Goal: Transaction & Acquisition: Obtain resource

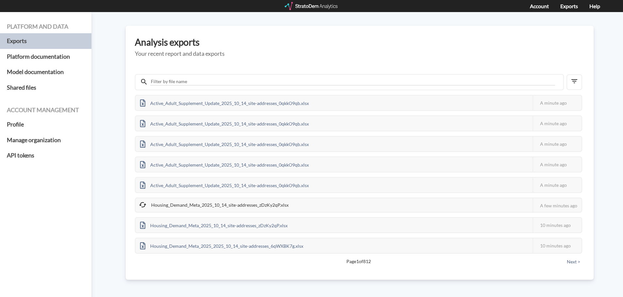
drag, startPoint x: 324, startPoint y: 3, endPoint x: 329, endPoint y: 6, distance: 5.7
click at [324, 3] on div at bounding box center [312, 6] width 54 height 8
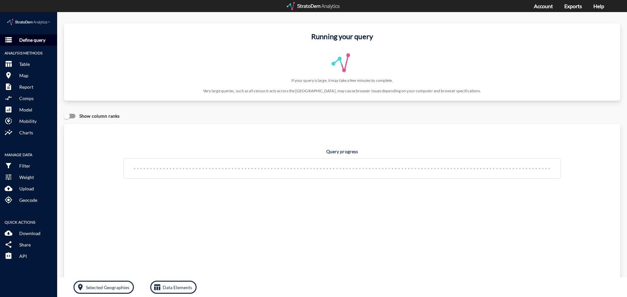
click button "storage Define query"
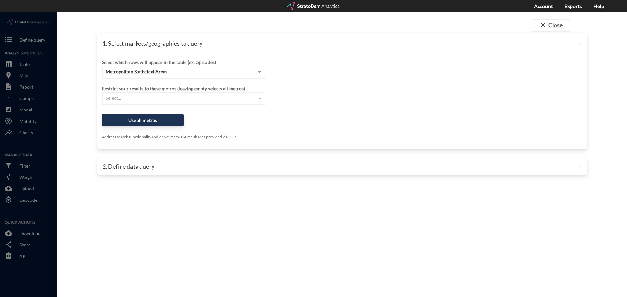
click div "Metropolitan Statistical Areas"
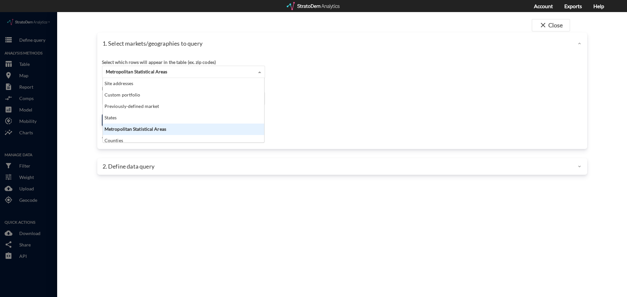
scroll to position [60, 157]
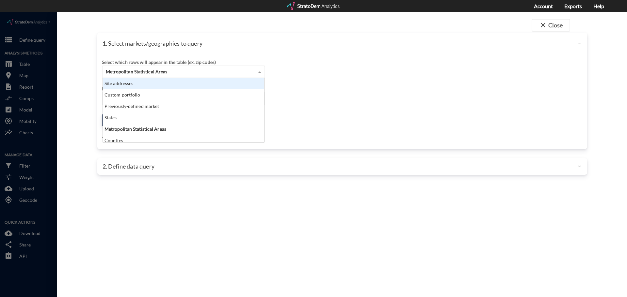
click div "Site addresses"
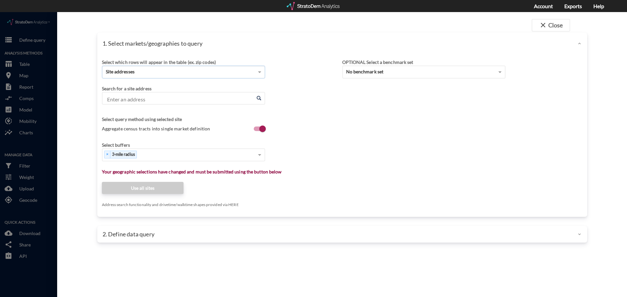
click input "Enter an address"
paste input "2631 N Hwy 17, Mt Pleasant, SC 29466"
click li "2631 N Highway 17, Mt Pleasant, South Carolina"
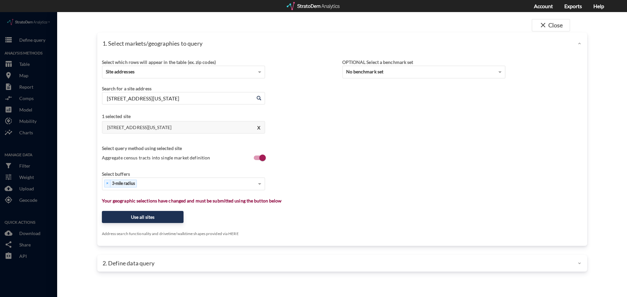
type input "2631 N Highway 17, Mt Pleasant, South Carolina"
click label "Aggregate census tracts into single market definition"
click input "Aggregate census tracts into single market definition"
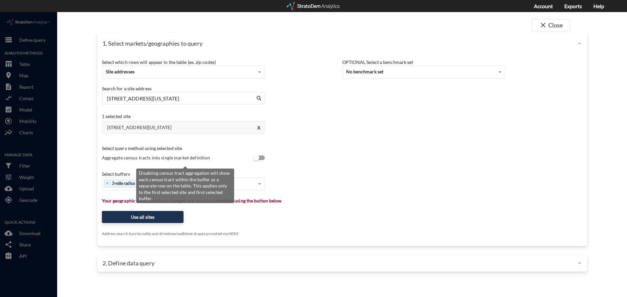
scroll to position [1, 0]
click label "Aggregate census tracts into single market definition"
click input "Aggregate census tracts into single market definition"
checkbox input "true"
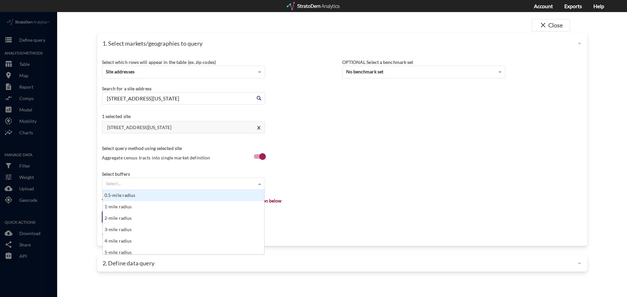
click div "Select..."
type input "1"
click div "1-mile radius"
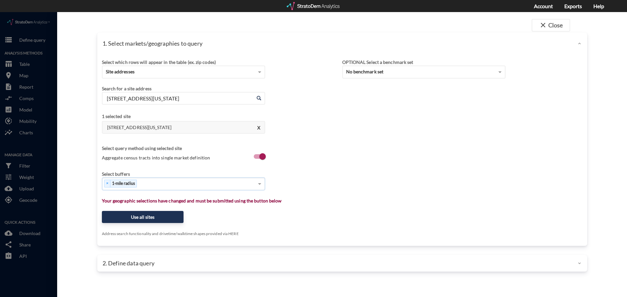
type input "3"
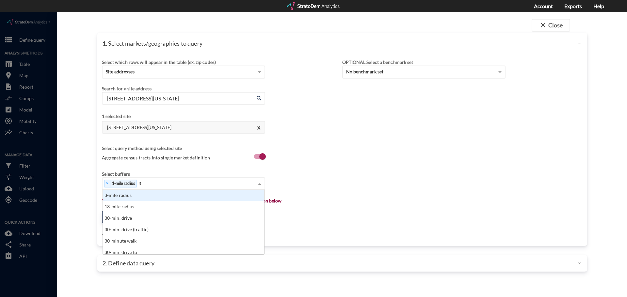
click div "3-mile radius"
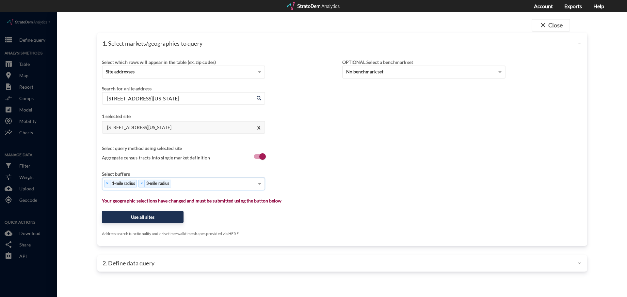
type input "5"
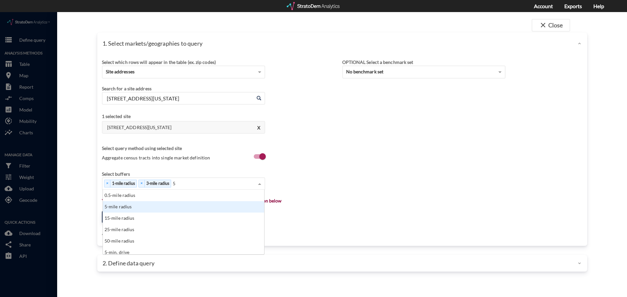
click div "5-mile radius"
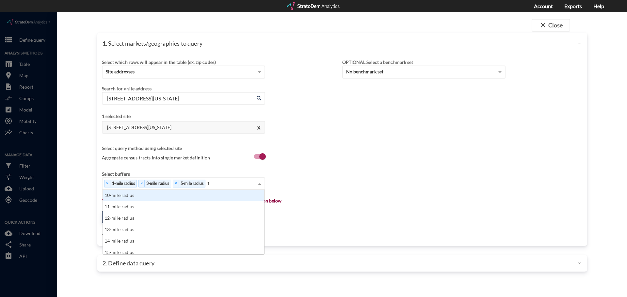
type input "10"
click div "10-mile radius"
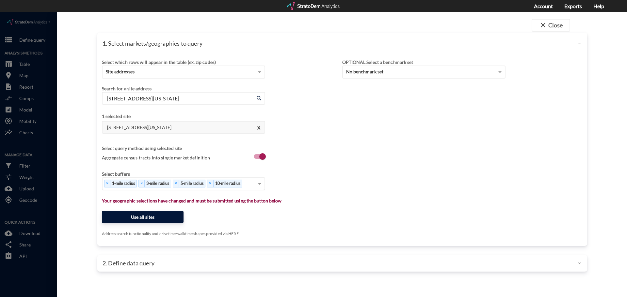
click button "Use all sites"
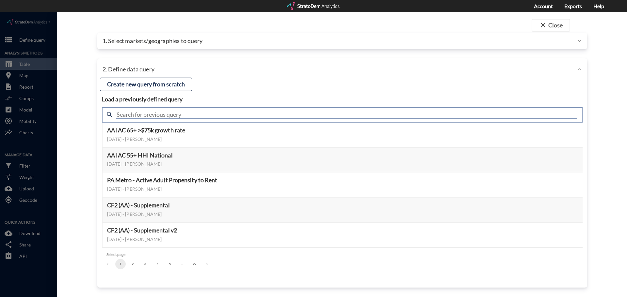
click input "text"
type input "demand"
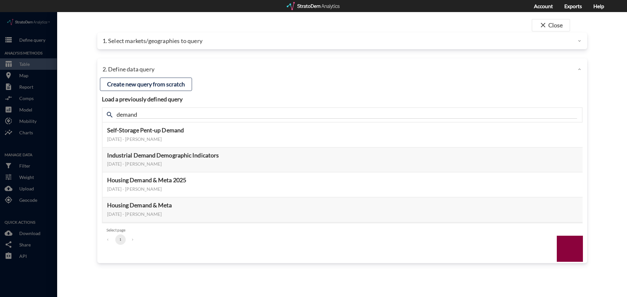
click div "close Close 1. Select markets/geographies to query Select which rows will appea…"
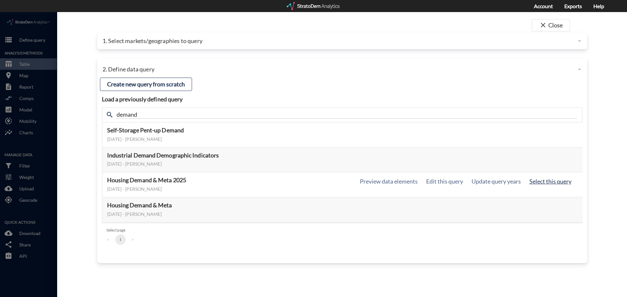
click button "Select this query"
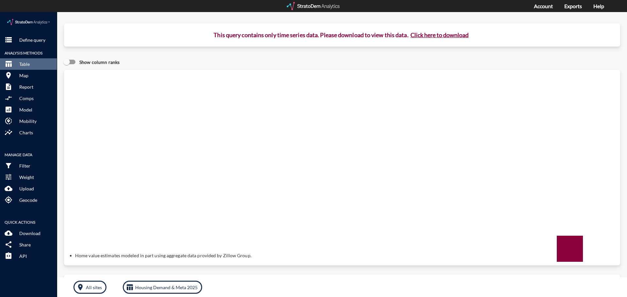
click button "Click here to download"
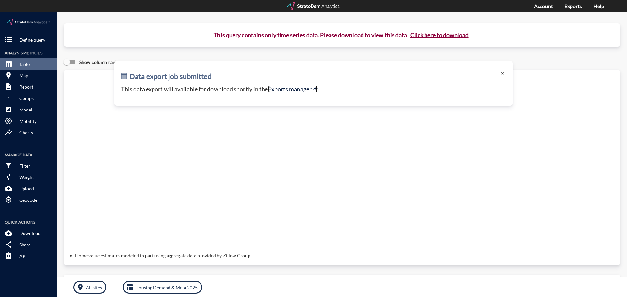
click link "Exports manager"
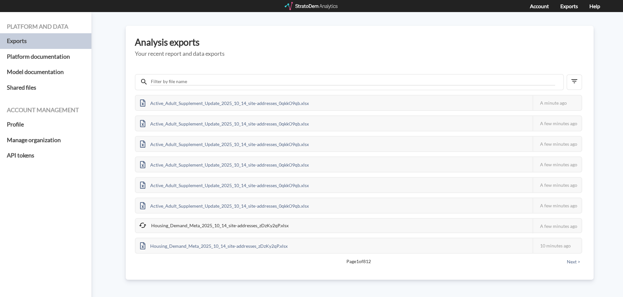
click at [309, 6] on div at bounding box center [312, 6] width 54 height 8
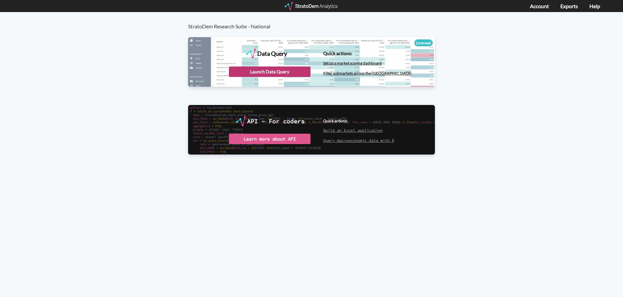
click at [268, 67] on div "Launch Data Query" at bounding box center [270, 72] width 82 height 10
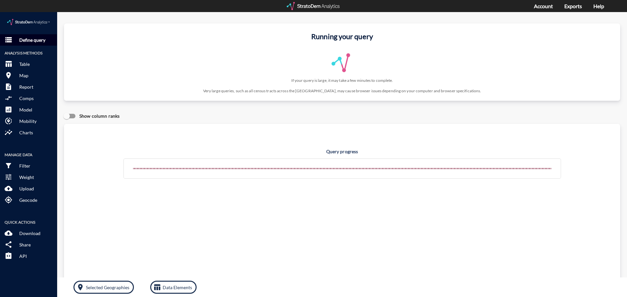
click p "Define query"
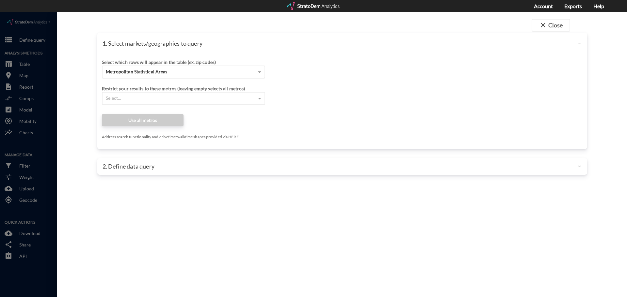
click span "Metropolitan Statistical Areas"
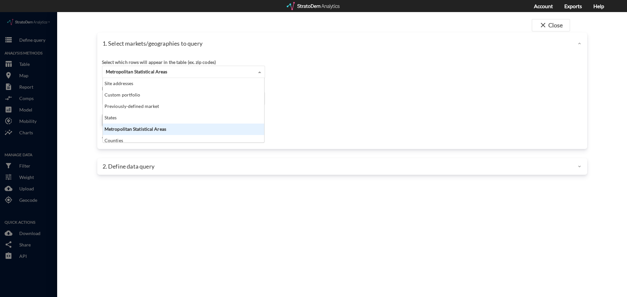
click div "Site addresses"
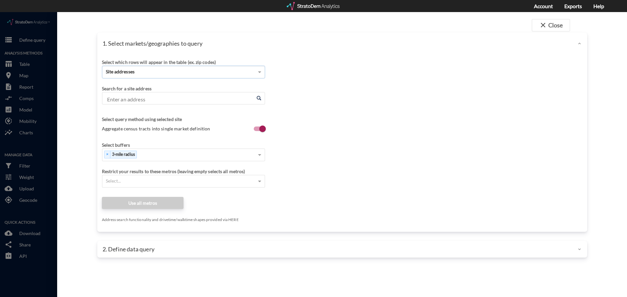
click input "Enter an address"
paste input "2631 N Hwy 17, Mt Pleasant, SC 29466"
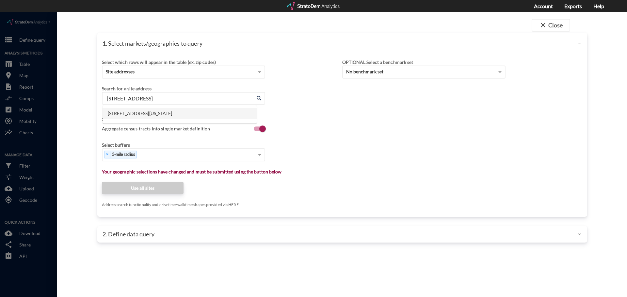
click li "2631 N Highway 17, Mt Pleasant, South Carolina"
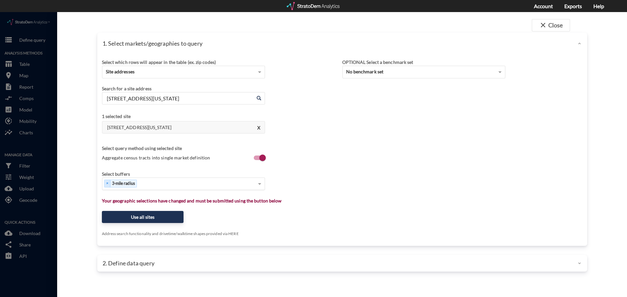
type input "2631 N Highway 17, Mt Pleasant, South Carolina"
type input "1"
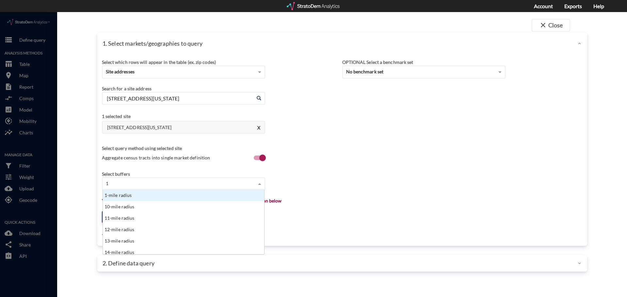
scroll to position [60, 157]
click div "1-mile radius"
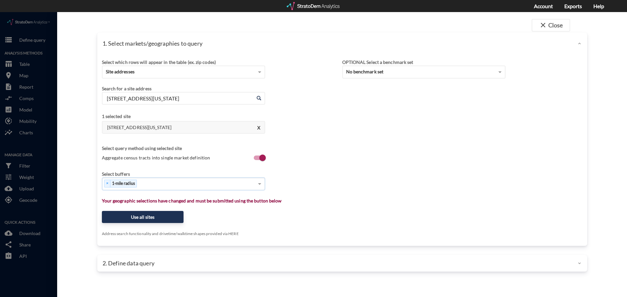
type input "3"
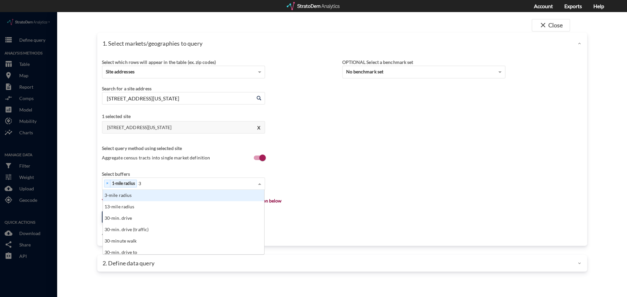
click div "3-mile radius"
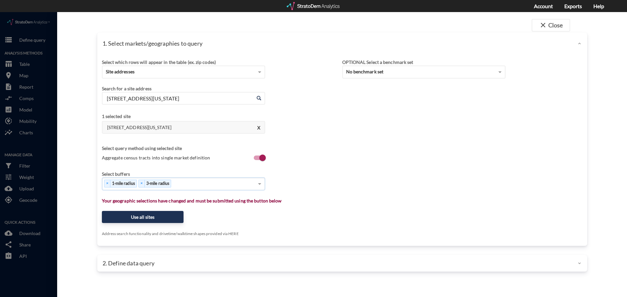
type input "5"
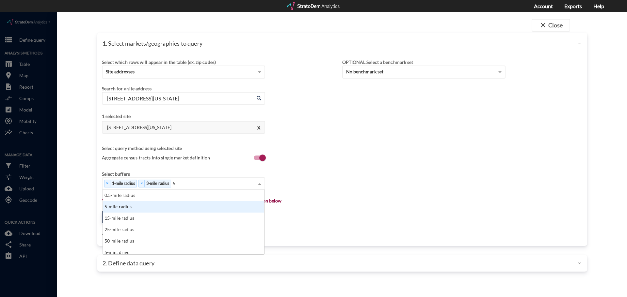
click div "5-mile radius"
type input "10"
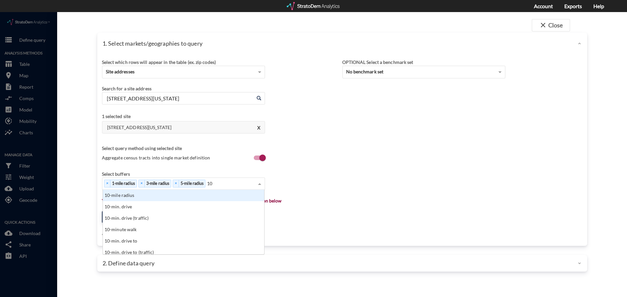
click div "10-mile radius"
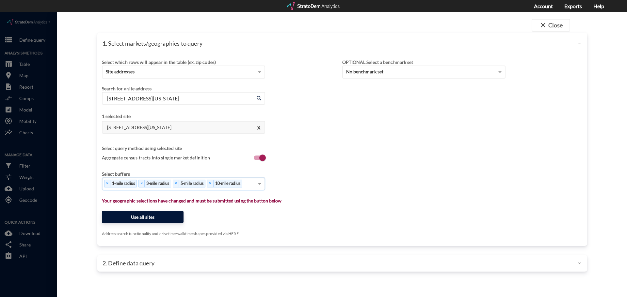
click button "Use all sites"
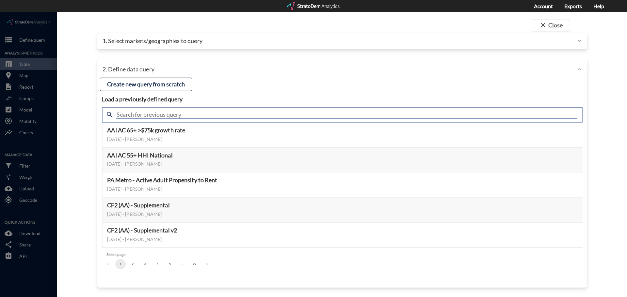
click input "text"
type input "demand"
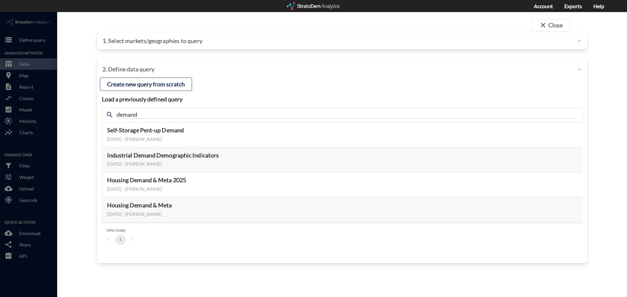
click div "close Close 1. Select markets/geographies to query Select which rows will appea…"
click button "Select this query"
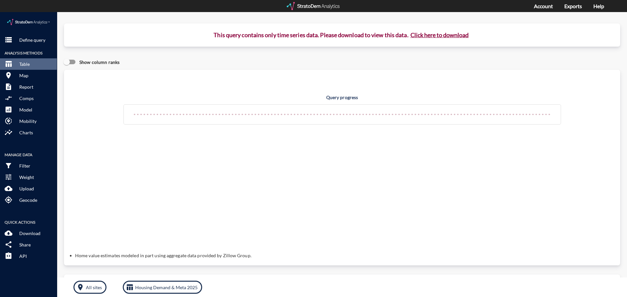
click button "Click here to download"
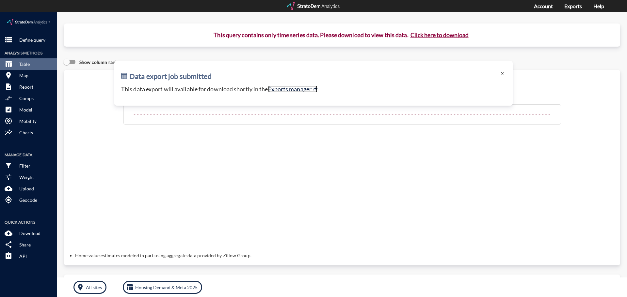
click link "Exports manager"
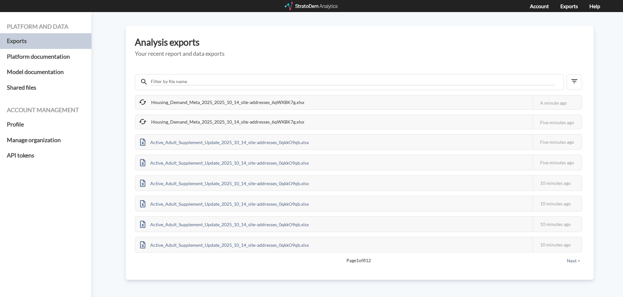
click at [105, 123] on div "Platform and data Exports Platform documentation Model documentation Shared fil…" at bounding box center [311, 154] width 623 height 285
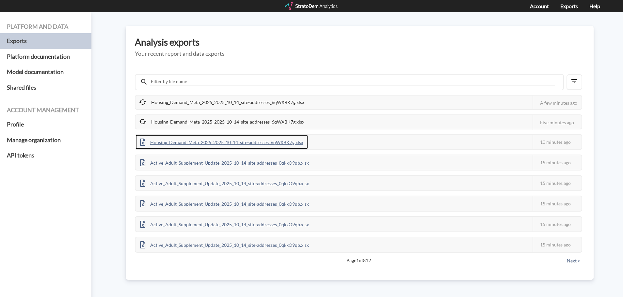
click at [215, 141] on div "Housing_Demand_Meta_2025_2025_10_14_site-addresses_6qWXBK7g.xlsx" at bounding box center [221, 142] width 172 height 15
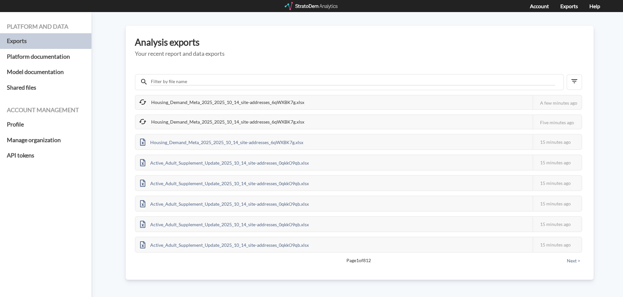
click at [423, 39] on h3 "Analysis exports" at bounding box center [359, 42] width 449 height 10
